Goal: Task Accomplishment & Management: Complete application form

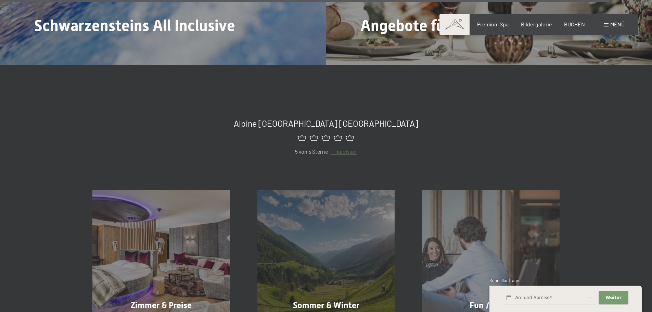
scroll to position [3285, 0]
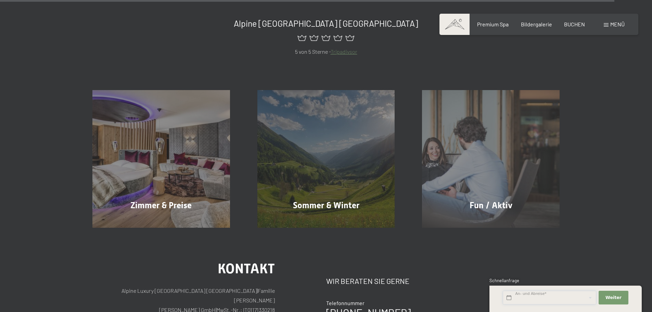
click at [553, 302] on input "text" at bounding box center [549, 298] width 93 height 14
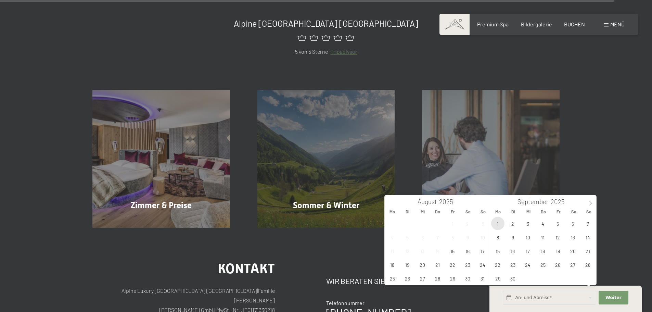
click at [501, 224] on span "1" at bounding box center [497, 223] width 13 height 13
click at [530, 225] on span "3" at bounding box center [527, 223] width 13 height 13
type input "Mo. 01.09.2025 - Mi. 03.09.2025"
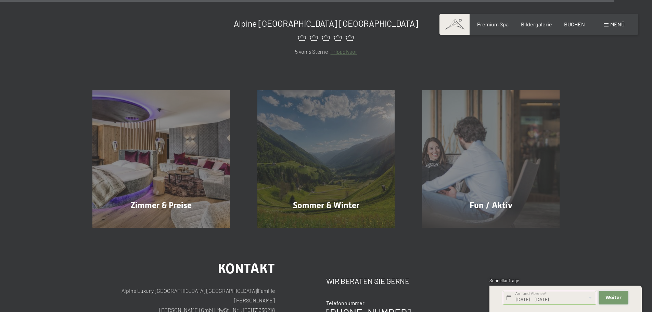
click at [613, 298] on span "Weiter" at bounding box center [613, 297] width 16 height 6
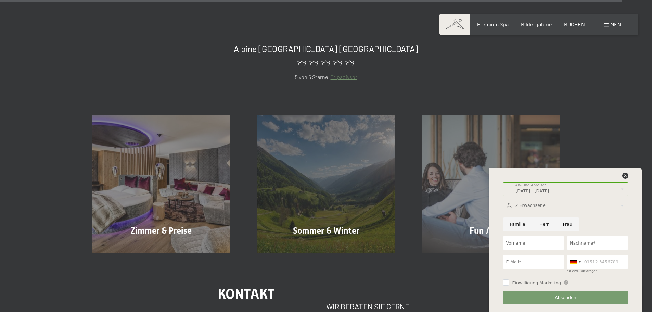
scroll to position [3251, 0]
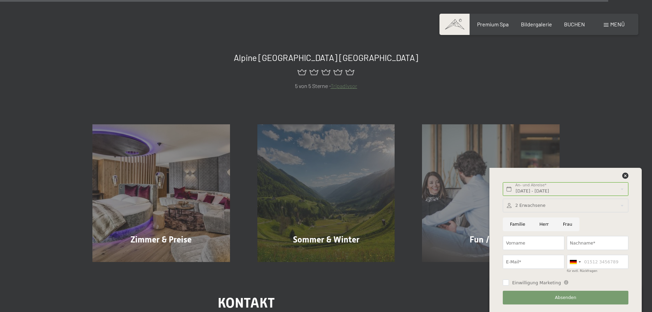
click at [540, 227] on input "Herr" at bounding box center [544, 224] width 24 height 14
radio input "true"
click at [536, 243] on input "Vorname" at bounding box center [534, 243] width 62 height 14
type input "Julian"
type input "Reich"
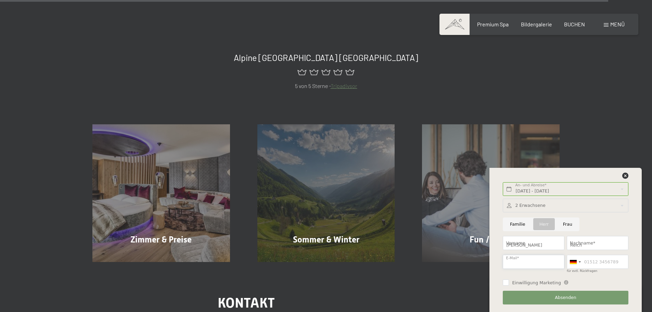
type input "julian.reich@hotmail.com"
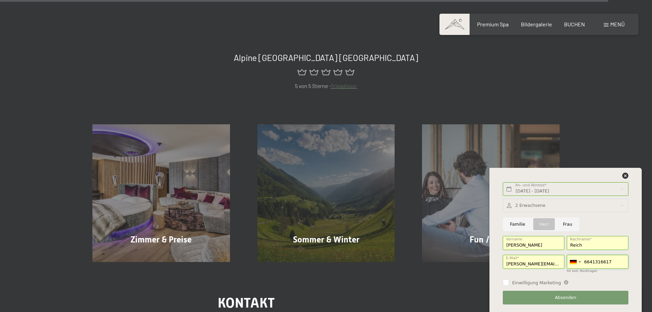
click at [584, 263] on input "6641316617" at bounding box center [598, 262] width 62 height 14
type input "06641316617"
click at [539, 265] on input "julian.reich@hotmail.com" at bounding box center [534, 262] width 62 height 14
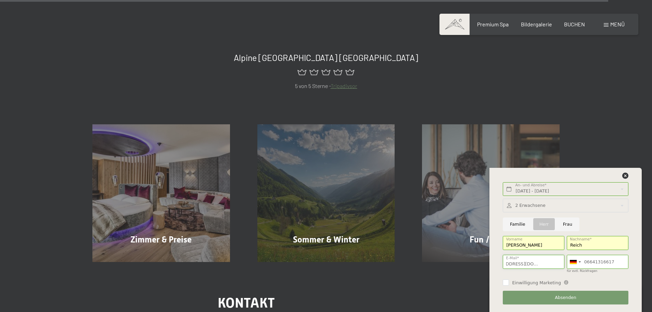
drag, startPoint x: 555, startPoint y: 263, endPoint x: 590, endPoint y: 270, distance: 35.1
click at [590, 270] on div "2 Erwachsene 2 Erwachsene Älter als 14 Jahre 0 Kinder Bis 14 Jahre Übernehmen F…" at bounding box center [566, 251] width 128 height 111
click at [558, 267] on input "julian.reich@unterberger-gruppe.cc.com" at bounding box center [534, 262] width 62 height 14
drag, startPoint x: 552, startPoint y: 265, endPoint x: 584, endPoint y: 269, distance: 33.2
click at [584, 269] on div "2 Erwachsene 2 Erwachsene Älter als 14 Jahre 0 Kinder Bis 14 Jahre Übernehmen F…" at bounding box center [566, 251] width 128 height 111
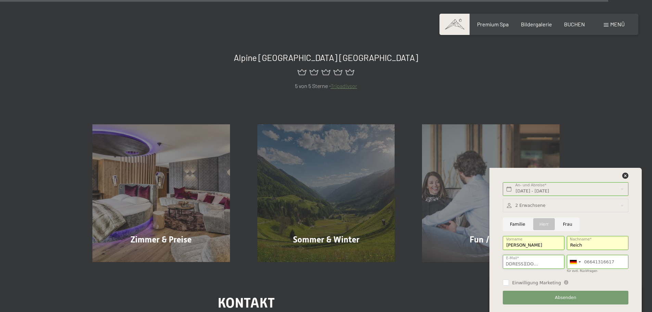
scroll to position [0, 13]
type input "julian.reich@unterberger-gruppe.cc"
click at [535, 284] on span "Einwilligung Marketing" at bounding box center [536, 283] width 49 height 6
click at [509, 284] on input "Einwilligung Marketing" at bounding box center [506, 282] width 6 height 6
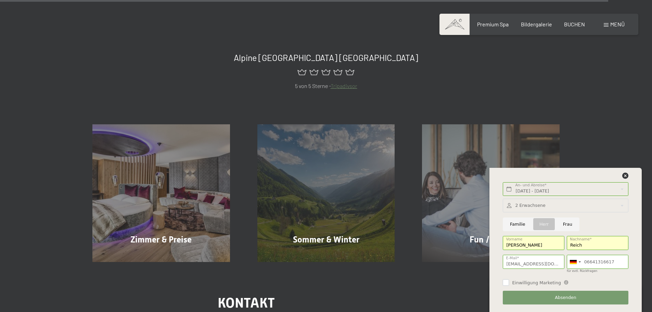
click at [505, 284] on input "Einwilligung Marketing" at bounding box center [506, 282] width 6 height 6
checkbox input "true"
click at [545, 301] on button "Absenden" at bounding box center [565, 298] width 125 height 14
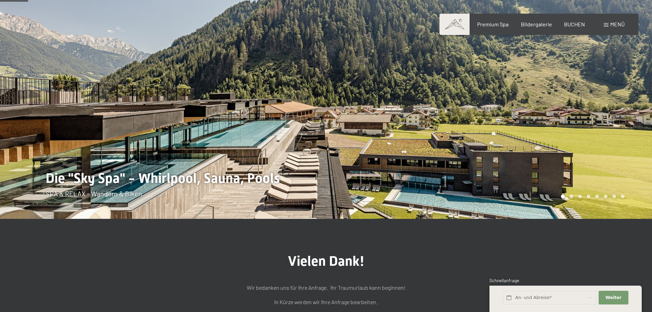
scroll to position [34, 0]
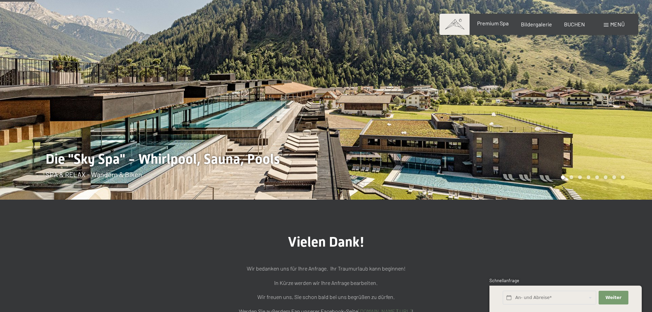
click at [487, 24] on span "Premium Spa" at bounding box center [492, 23] width 31 height 7
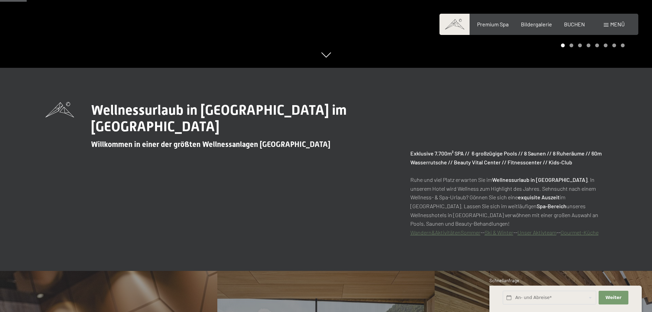
scroll to position [137, 0]
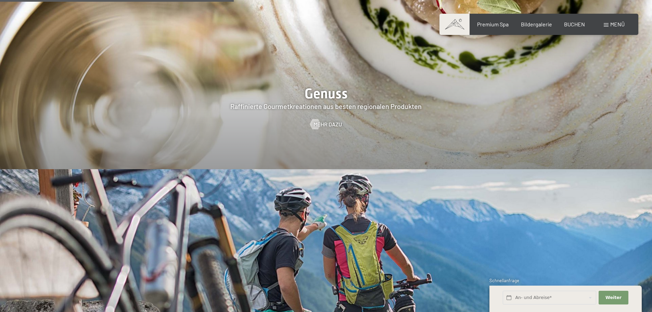
scroll to position [1437, 0]
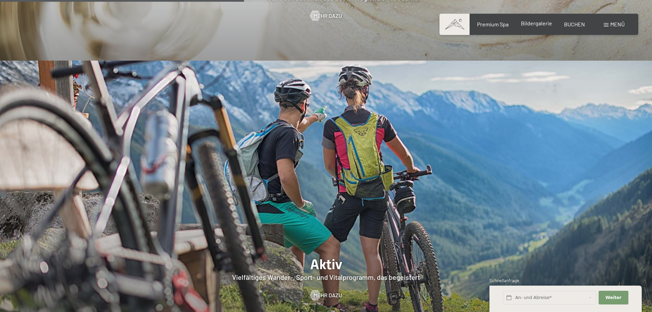
click at [542, 24] on span "Bildergalerie" at bounding box center [536, 23] width 31 height 7
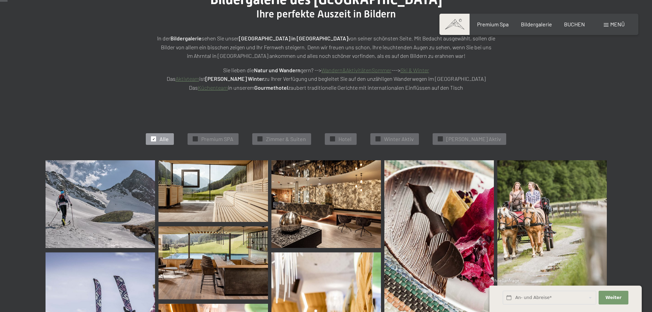
click at [152, 136] on div "✓ Alle ✓ Premium SPA ✓ [PERSON_NAME] & Suiten ✓ Hotel ✓ Winter Aktiv ✓ [PERSON_…" at bounding box center [326, 139] width 630 height 42
drag, startPoint x: 162, startPoint y: 136, endPoint x: 167, endPoint y: 138, distance: 5.0
click at [163, 137] on div "✓ Alle" at bounding box center [160, 139] width 28 height 12
click at [198, 138] on div "✓ Alle ✓ Premium SPA ✓ Zimmer & Suiten ✓ Hotel ✓ Winter Aktiv ✓ Sommer Aktiv" at bounding box center [326, 139] width 630 height 42
click at [197, 137] on span "✓" at bounding box center [195, 139] width 3 height 5
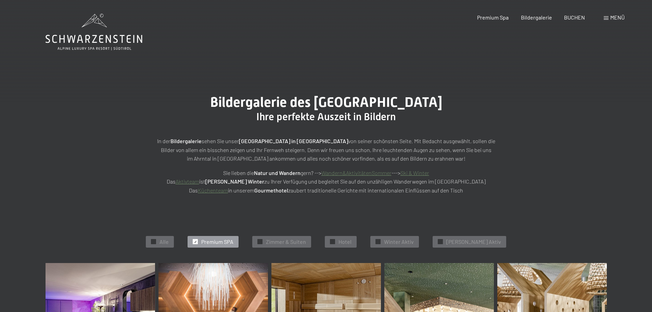
click at [613, 17] on span "Menü" at bounding box center [617, 17] width 14 height 7
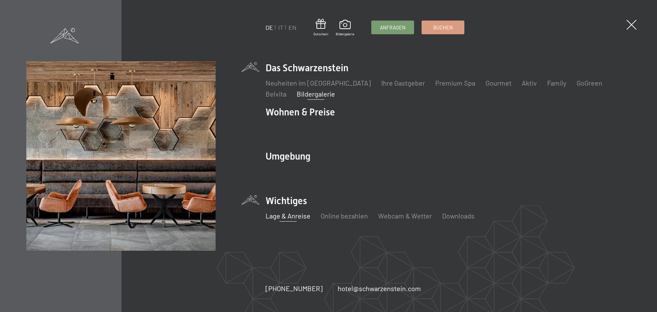
click at [298, 219] on link "Lage & Anreise" at bounding box center [288, 215] width 45 height 8
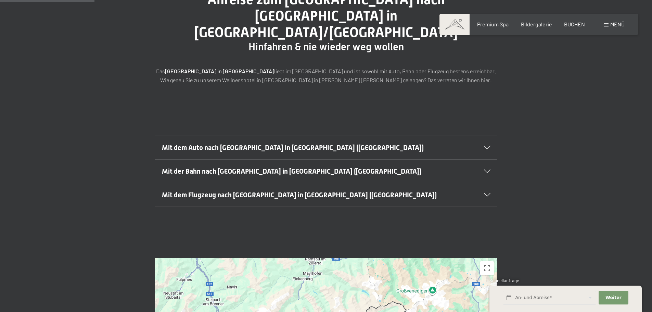
click at [312, 143] on h2 "Mit dem Auto nach [GEOGRAPHIC_DATA] in [GEOGRAPHIC_DATA] ([GEOGRAPHIC_DATA])" at bounding box center [310, 148] width 296 height 10
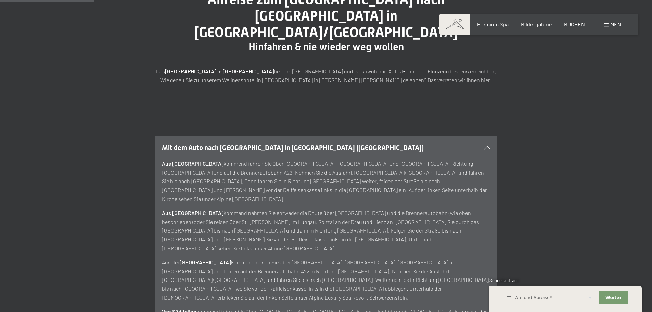
click at [312, 143] on h2 "Mit dem Auto nach [GEOGRAPHIC_DATA] in [GEOGRAPHIC_DATA] ([GEOGRAPHIC_DATA])" at bounding box center [310, 148] width 296 height 10
